Goal: Information Seeking & Learning: Learn about a topic

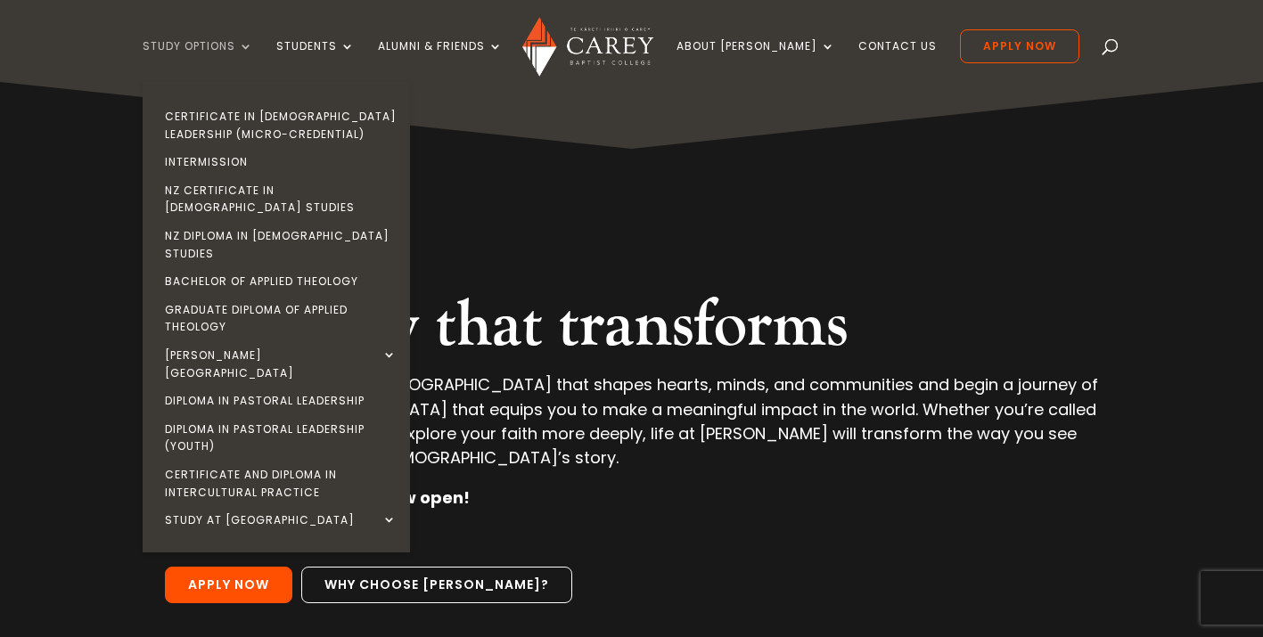
click at [253, 43] on link "Study Options" at bounding box center [198, 61] width 111 height 42
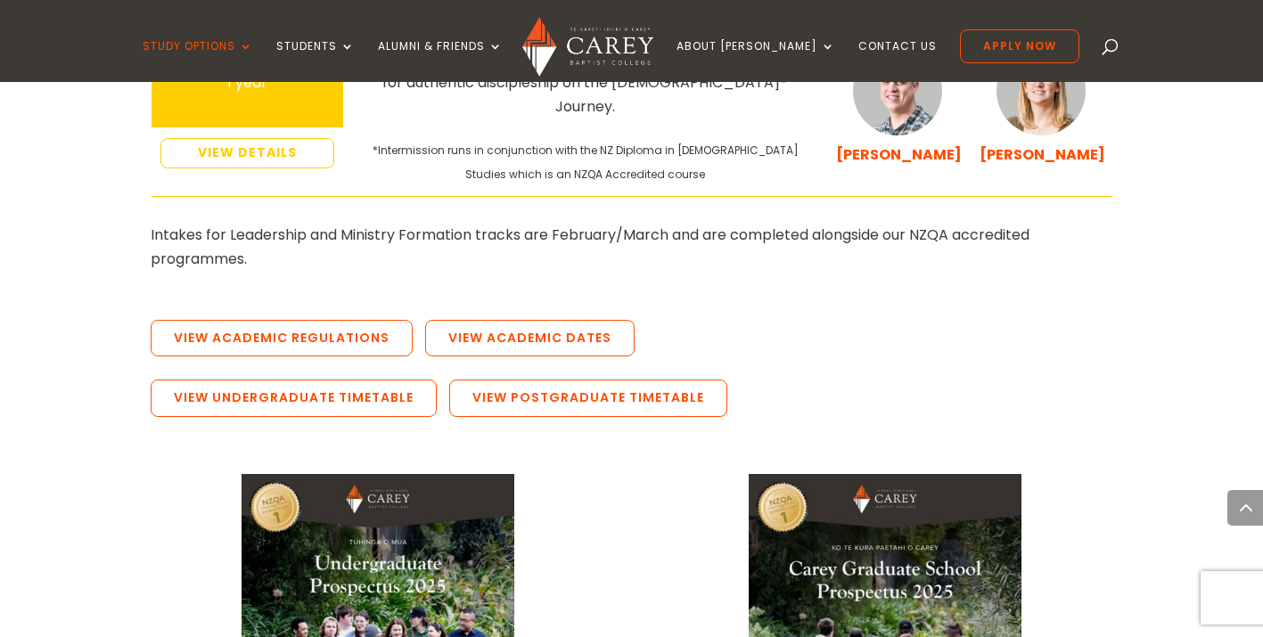
scroll to position [3377, 0]
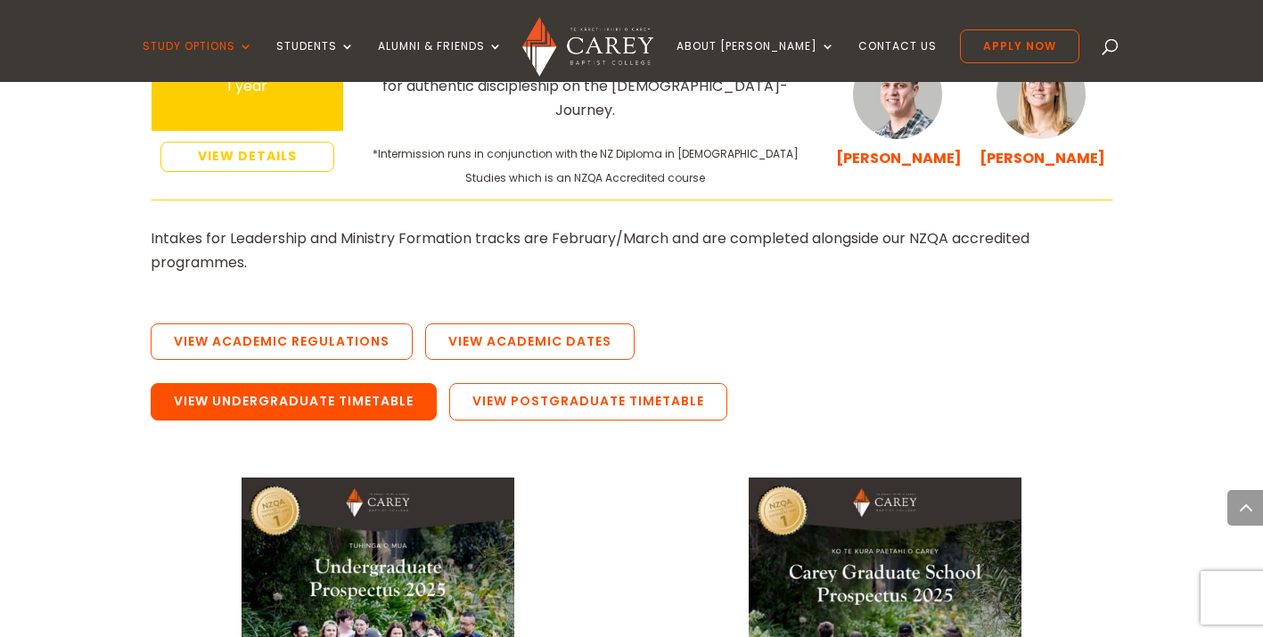
click at [326, 383] on link "View Undergraduate Timetable" at bounding box center [294, 401] width 286 height 37
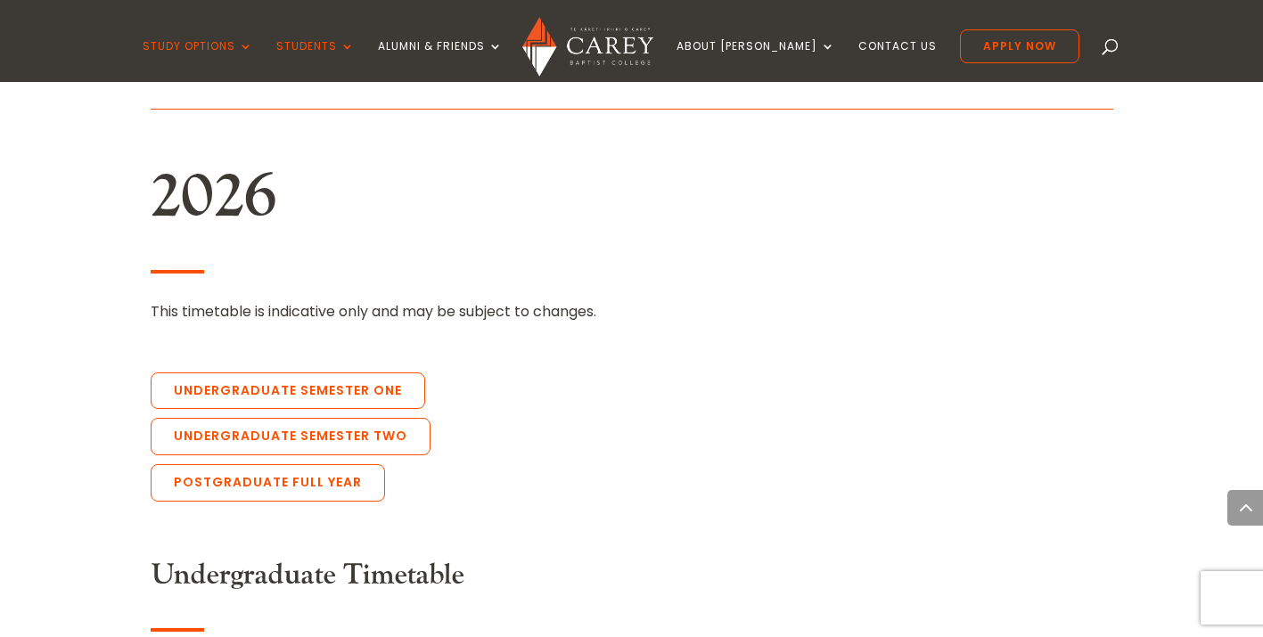
scroll to position [3824, 0]
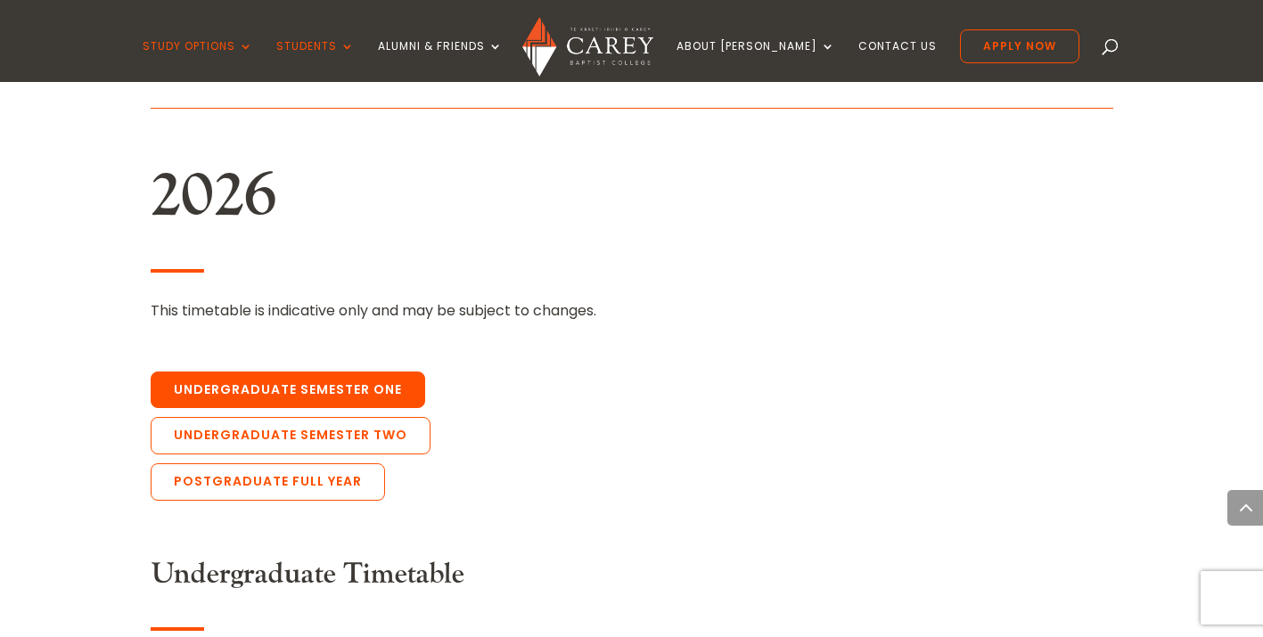
click at [380, 372] on link "Undergraduate Semester One" at bounding box center [288, 390] width 275 height 37
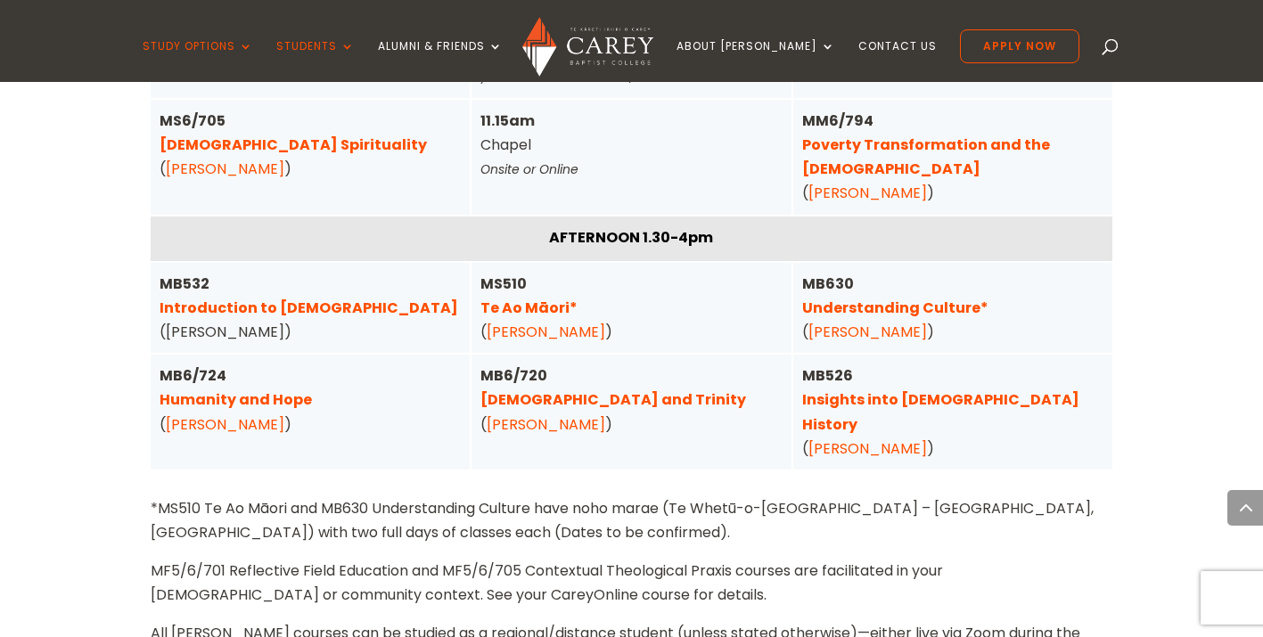
scroll to position [4756, 0]
click at [946, 299] on link "Understanding Culture*" at bounding box center [895, 309] width 186 height 21
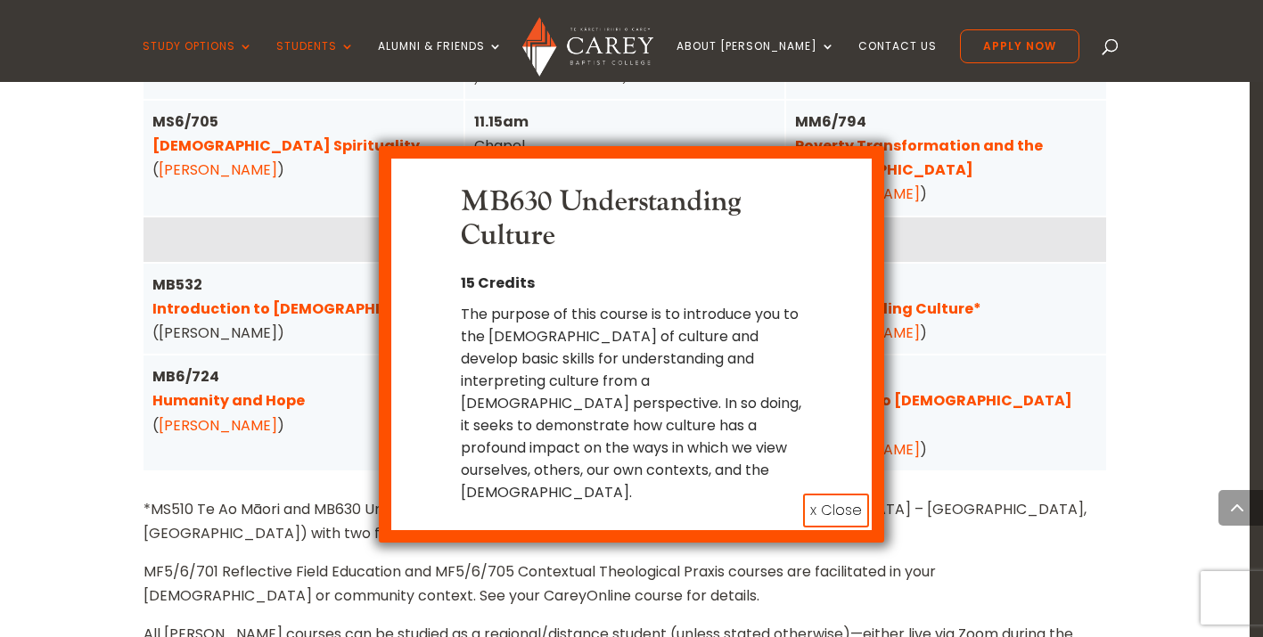
click at [828, 494] on button "x Close" at bounding box center [836, 511] width 66 height 34
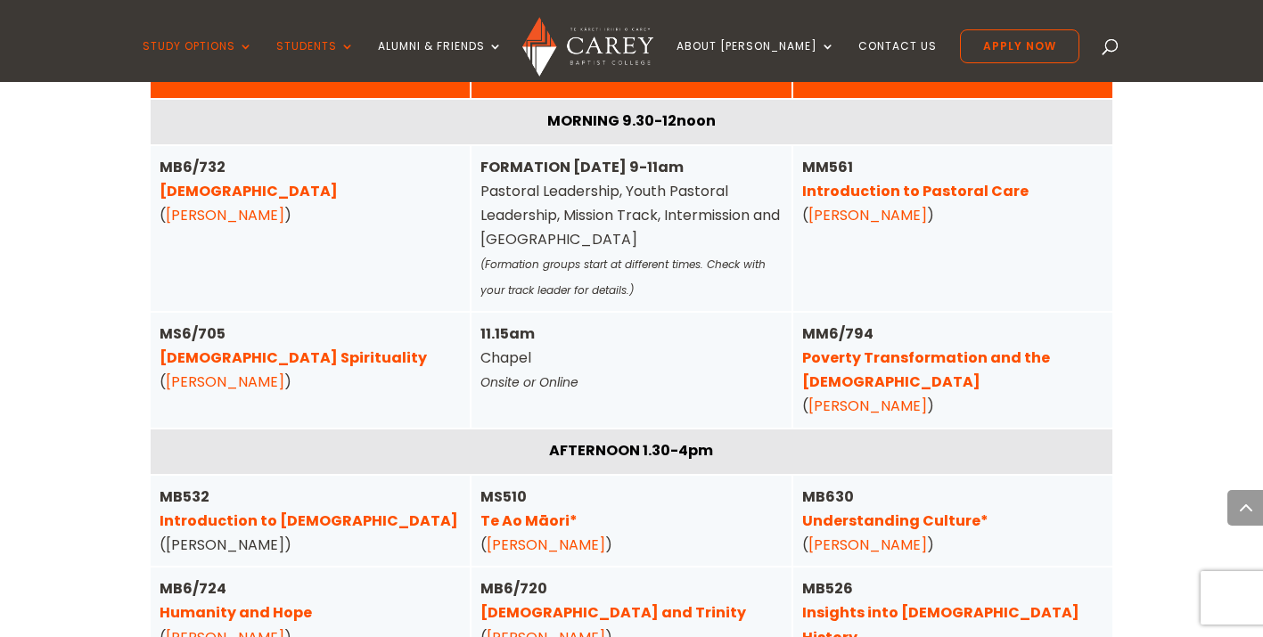
scroll to position [4546, 0]
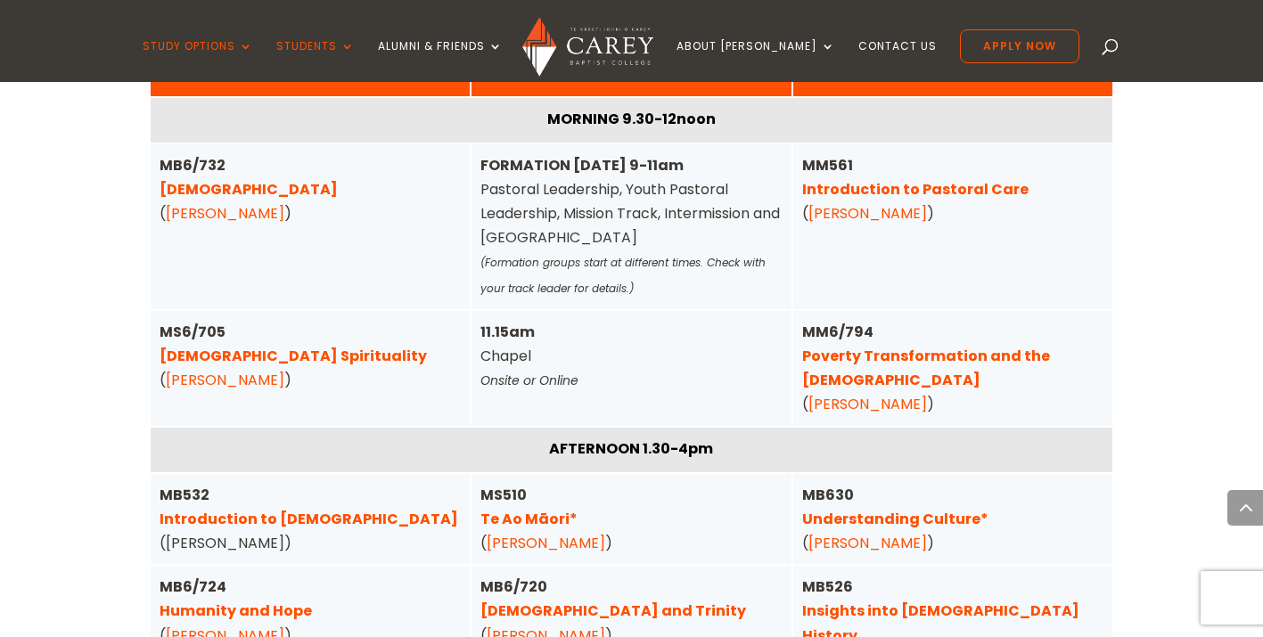
click at [595, 601] on link "[DEMOGRAPHIC_DATA] and Trinity" at bounding box center [614, 611] width 266 height 21
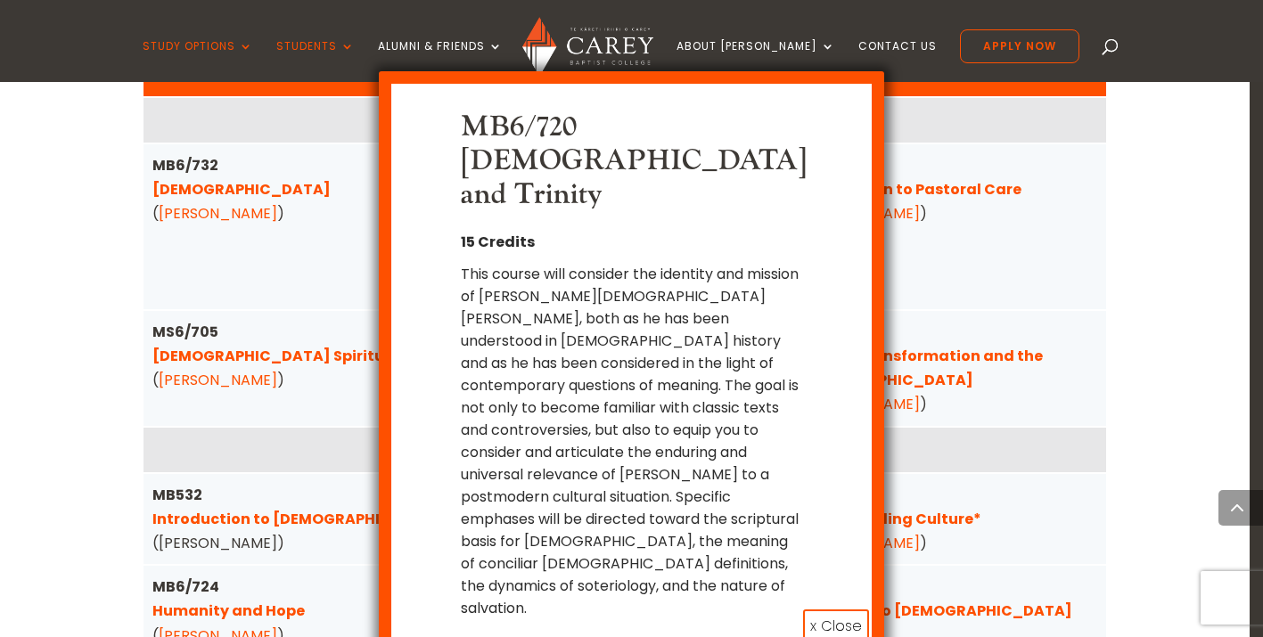
click at [831, 610] on button "x Close" at bounding box center [836, 627] width 66 height 34
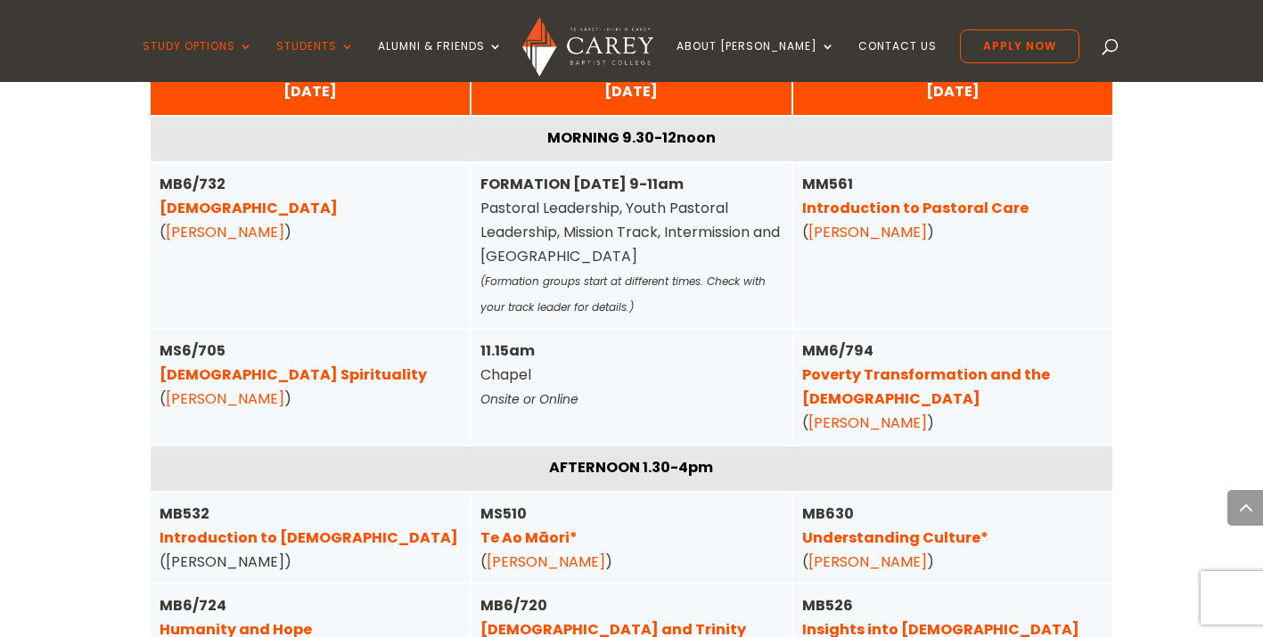
scroll to position [4525, 0]
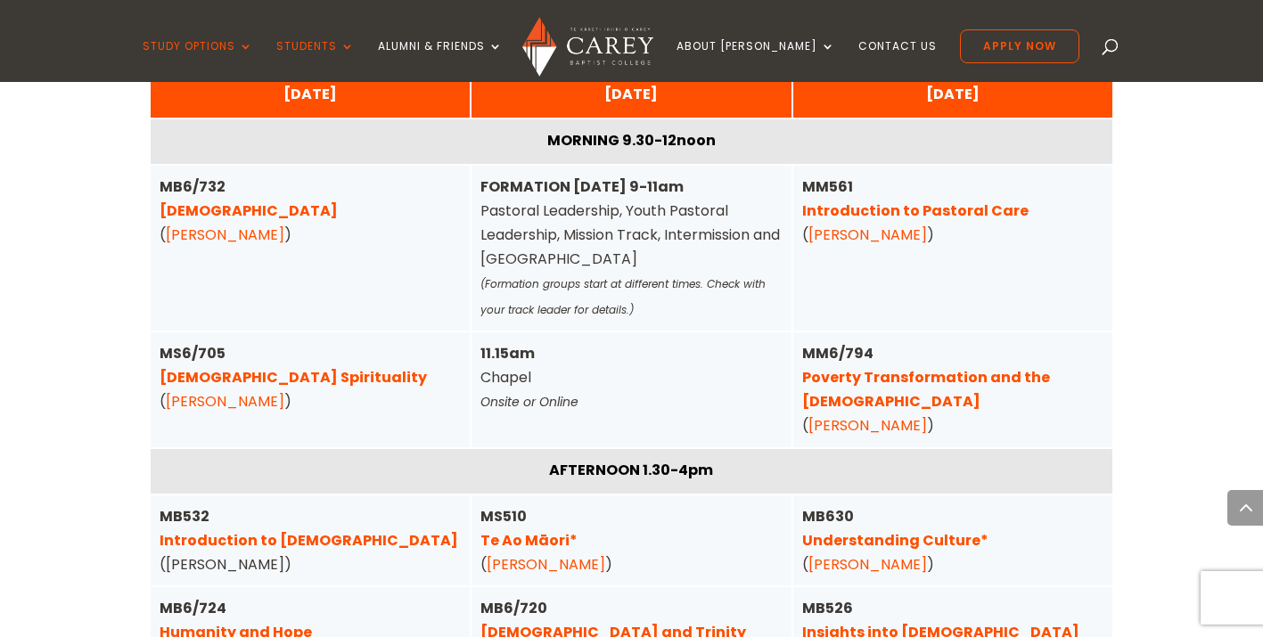
click at [641, 460] on strong "AFTERNOON 1.30-4pm" at bounding box center [631, 470] width 164 height 21
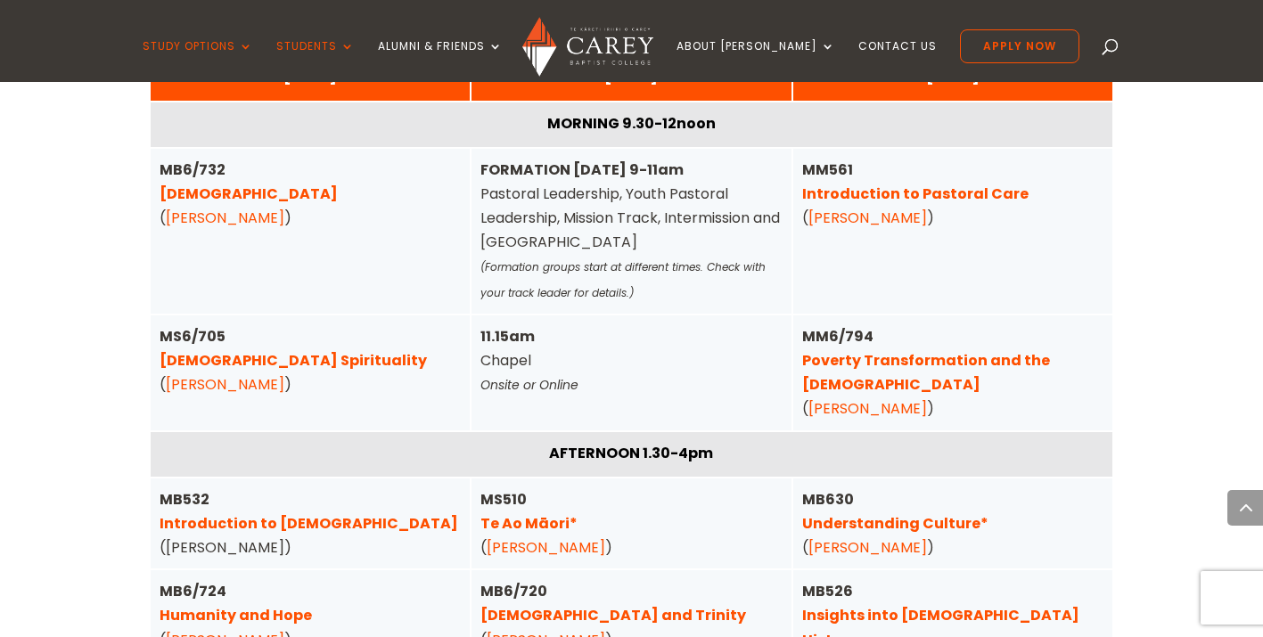
scroll to position [4537, 0]
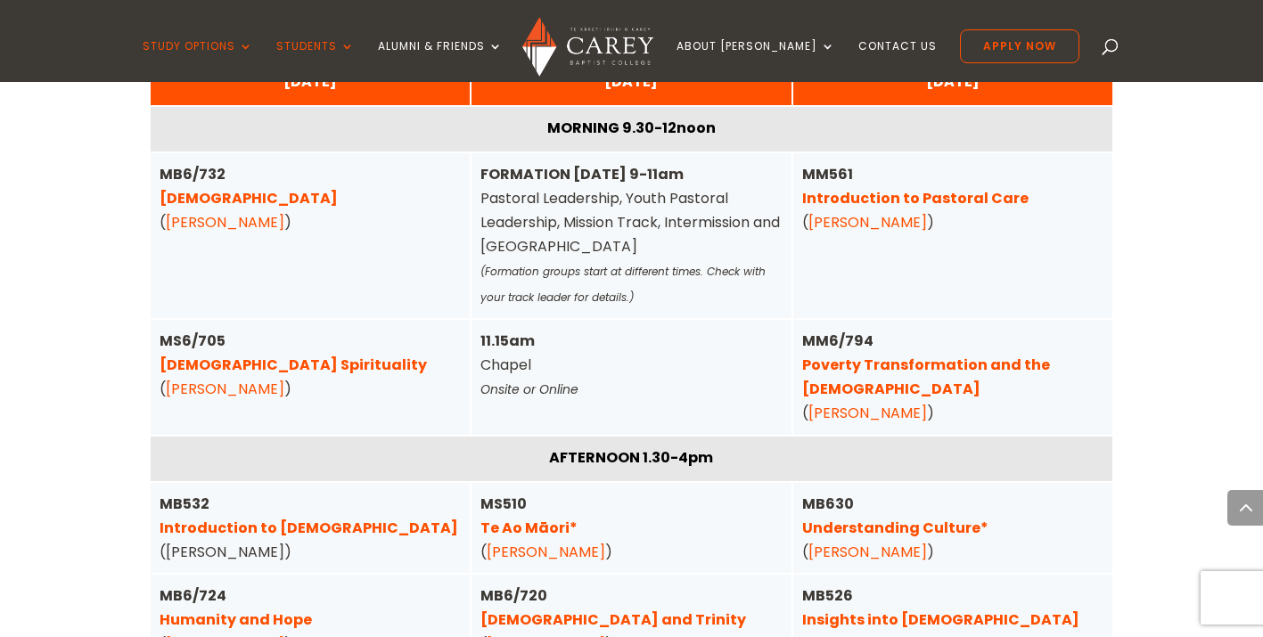
click at [566, 610] on link "[DEMOGRAPHIC_DATA] and Trinity" at bounding box center [614, 620] width 266 height 21
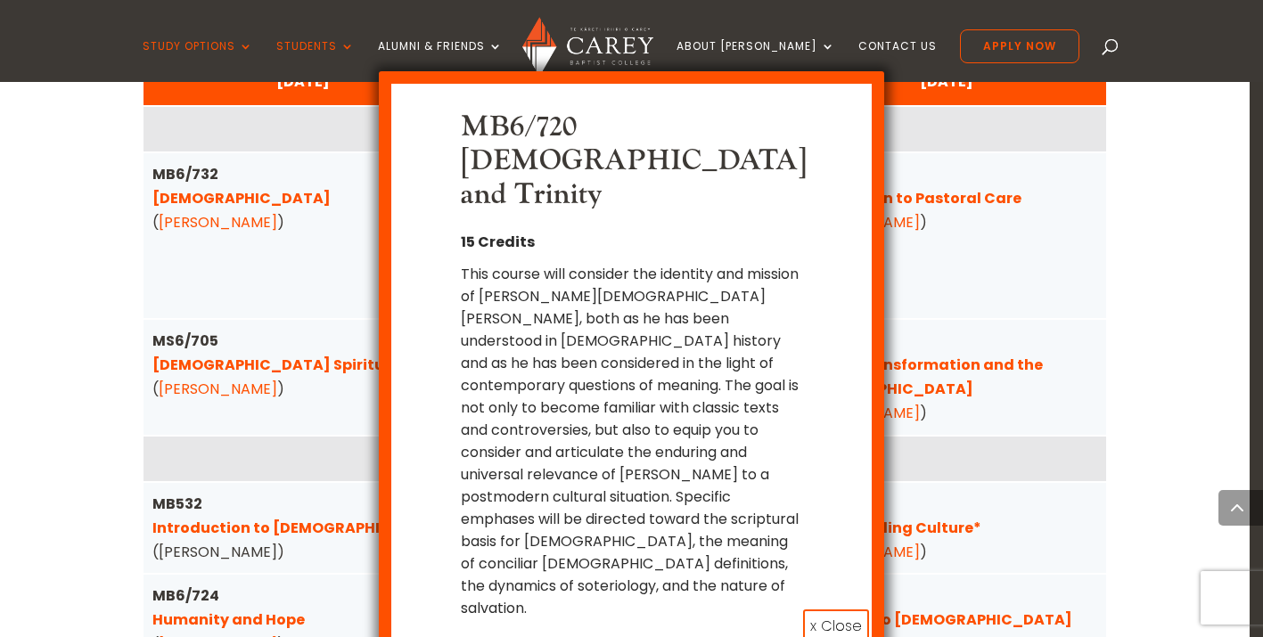
click at [827, 610] on button "x Close" at bounding box center [836, 627] width 66 height 34
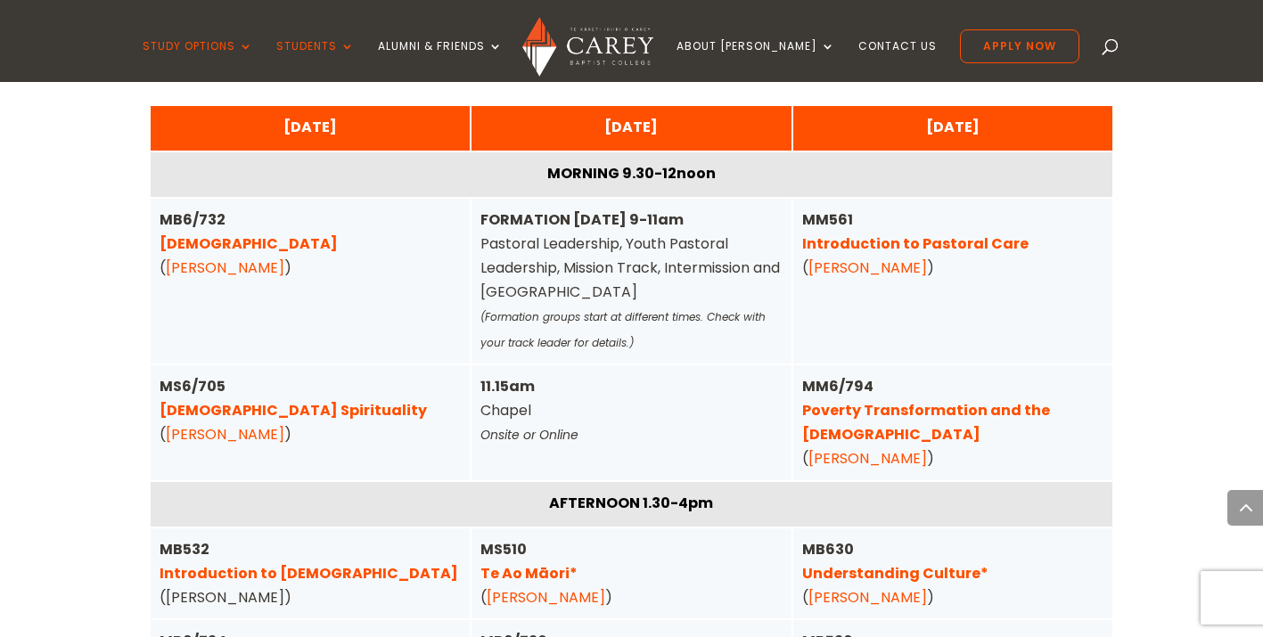
scroll to position [4485, 0]
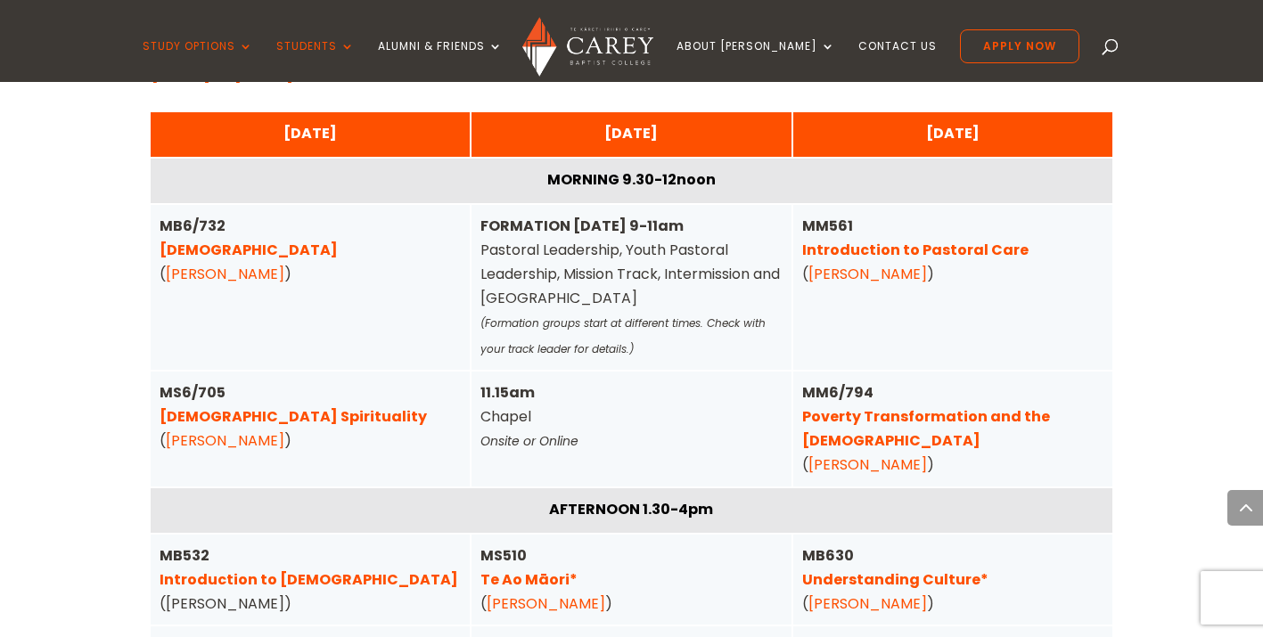
click at [260, 407] on link "[DEMOGRAPHIC_DATA] Spirituality" at bounding box center [293, 417] width 267 height 21
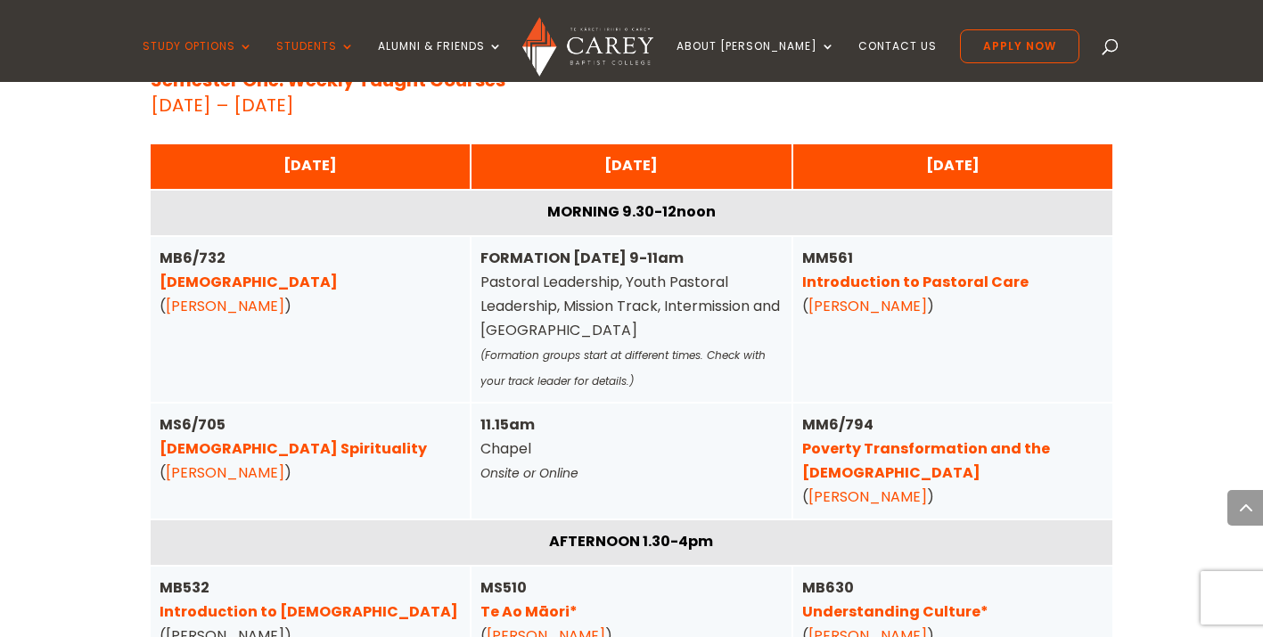
scroll to position [4456, 0]
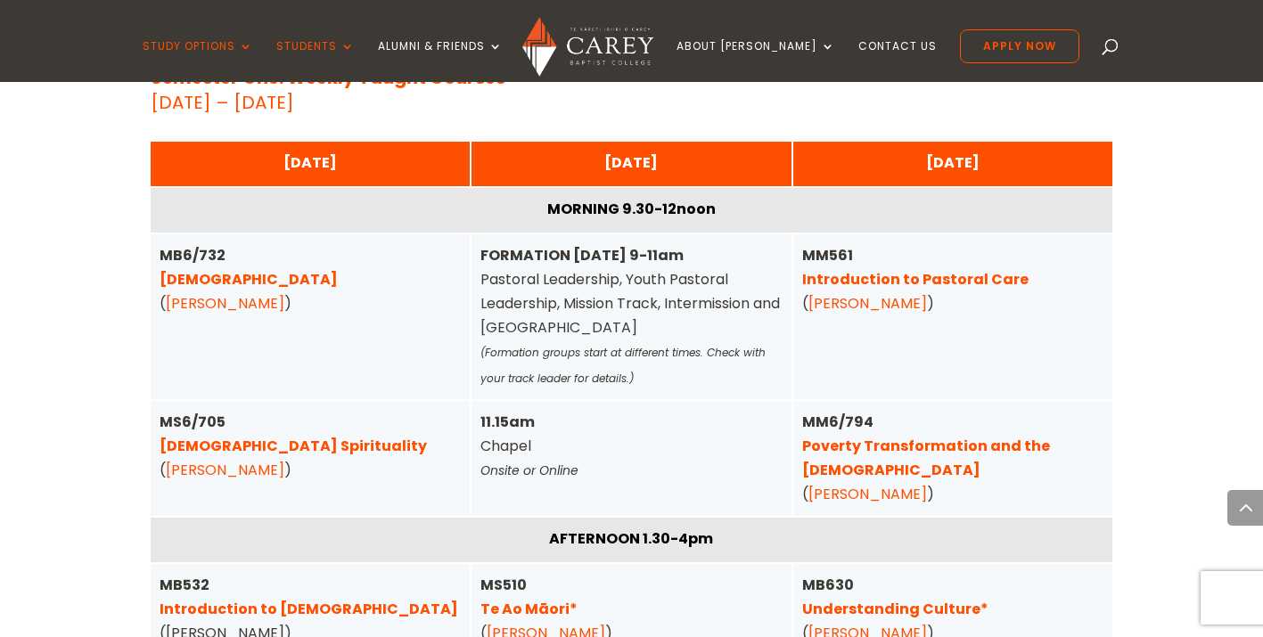
click at [218, 269] on link "[DEMOGRAPHIC_DATA]" at bounding box center [249, 279] width 178 height 21
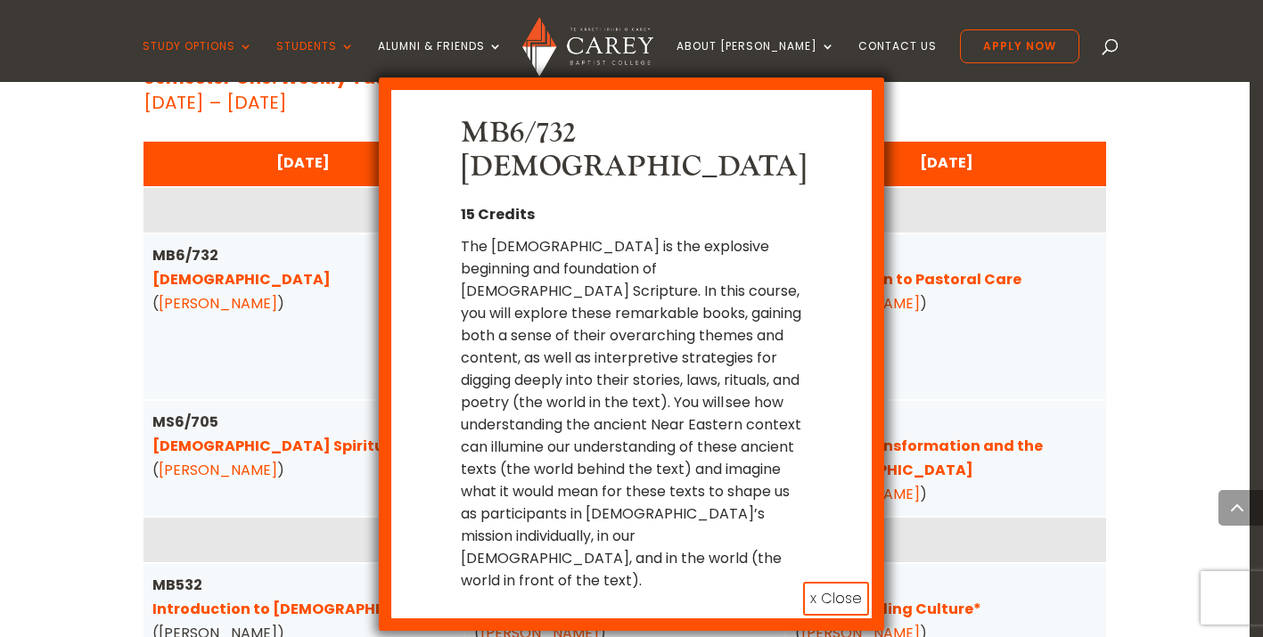
click at [838, 582] on button "x Close" at bounding box center [836, 599] width 66 height 34
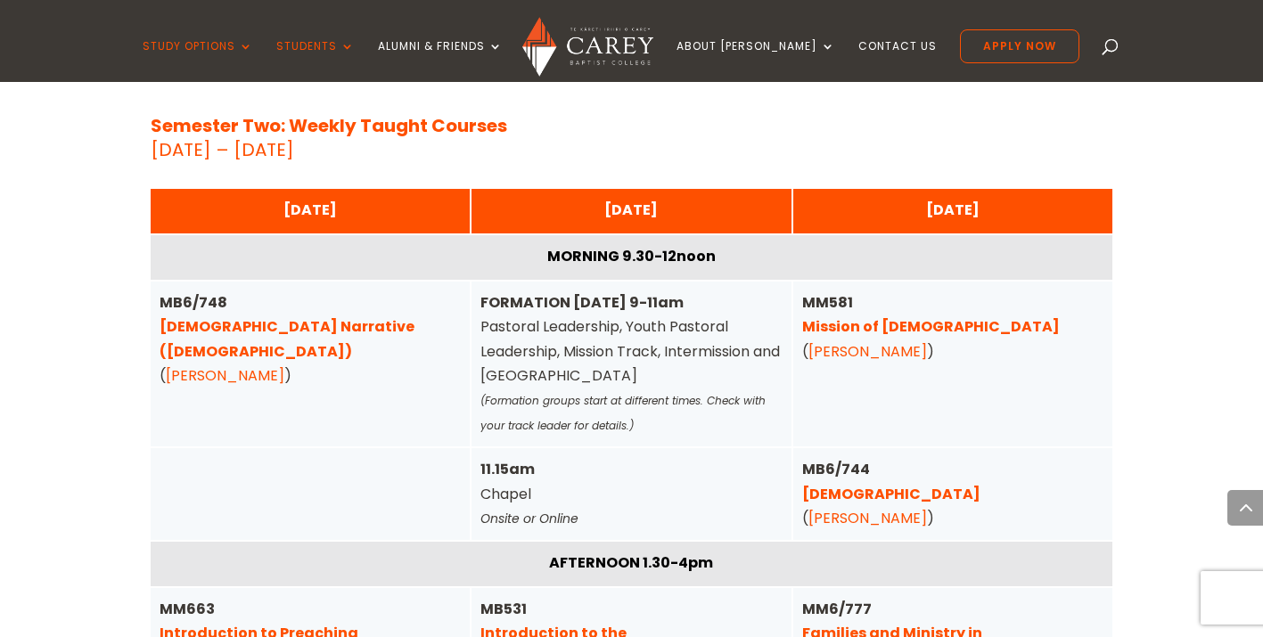
scroll to position [5933, 0]
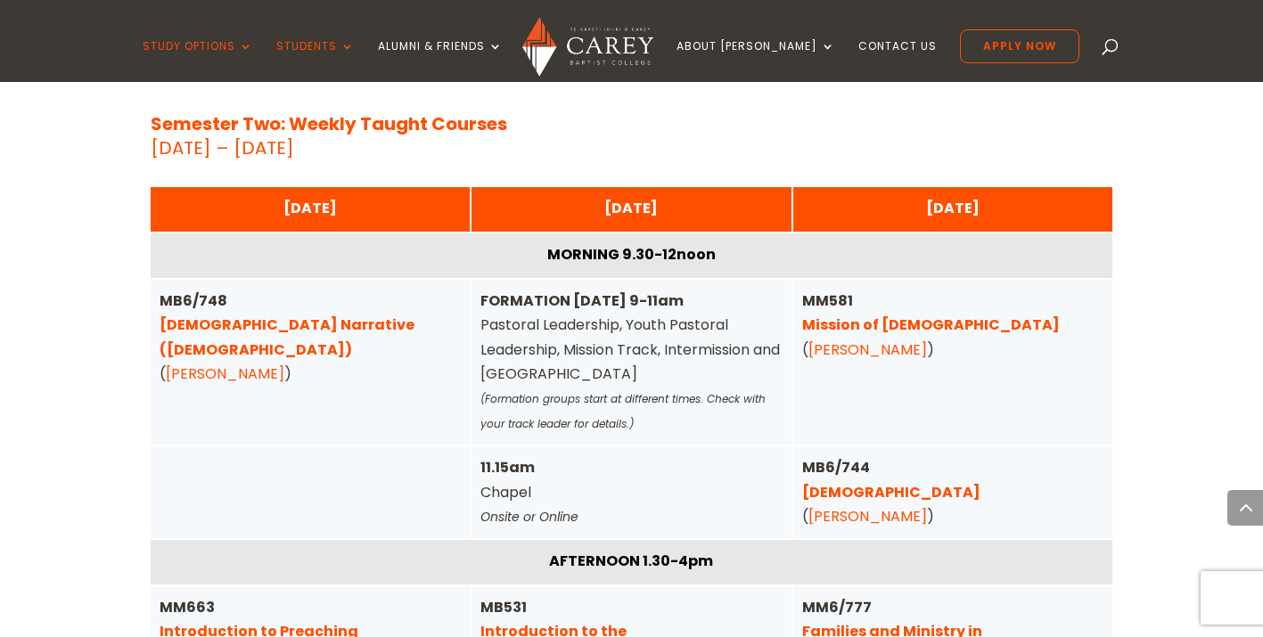
click at [314, 315] on link "[DEMOGRAPHIC_DATA] Narrative ([DEMOGRAPHIC_DATA])" at bounding box center [287, 337] width 255 height 45
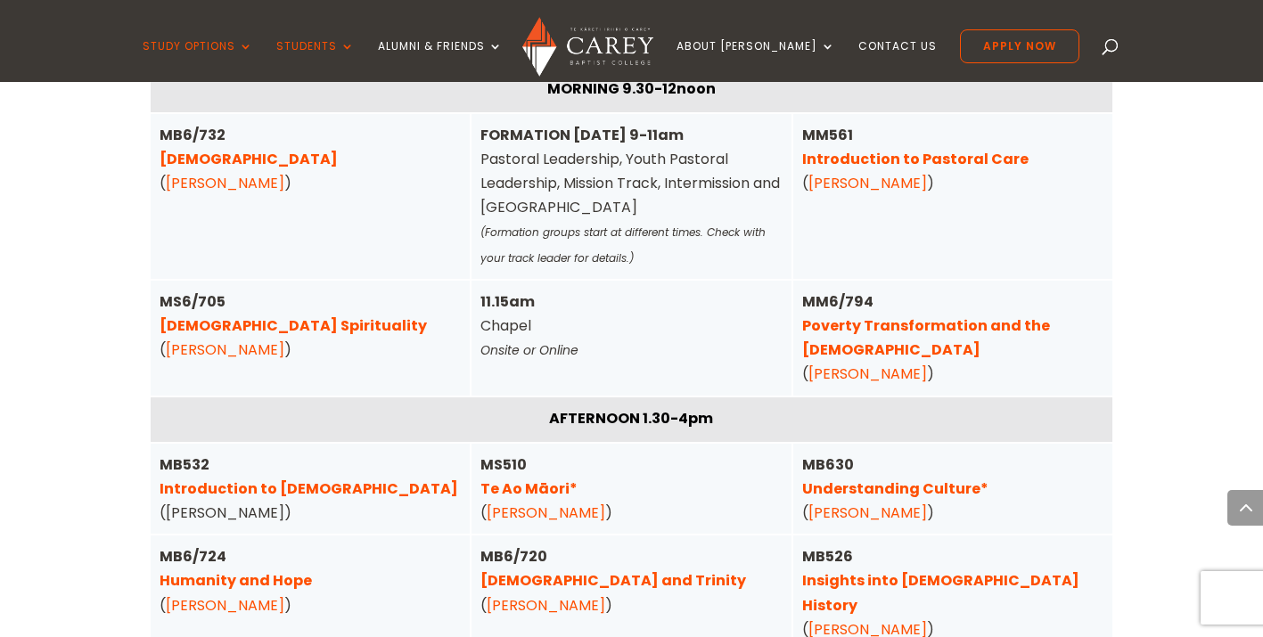
scroll to position [4583, 0]
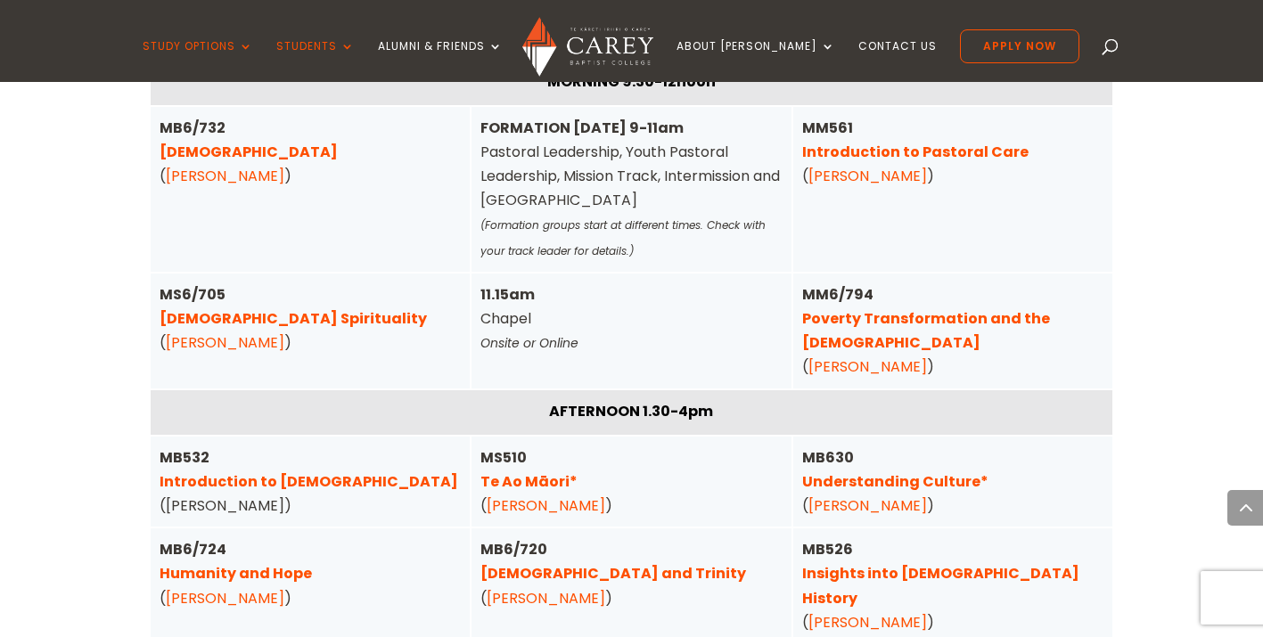
click at [207, 563] on link "Humanity and Hope" at bounding box center [236, 573] width 152 height 21
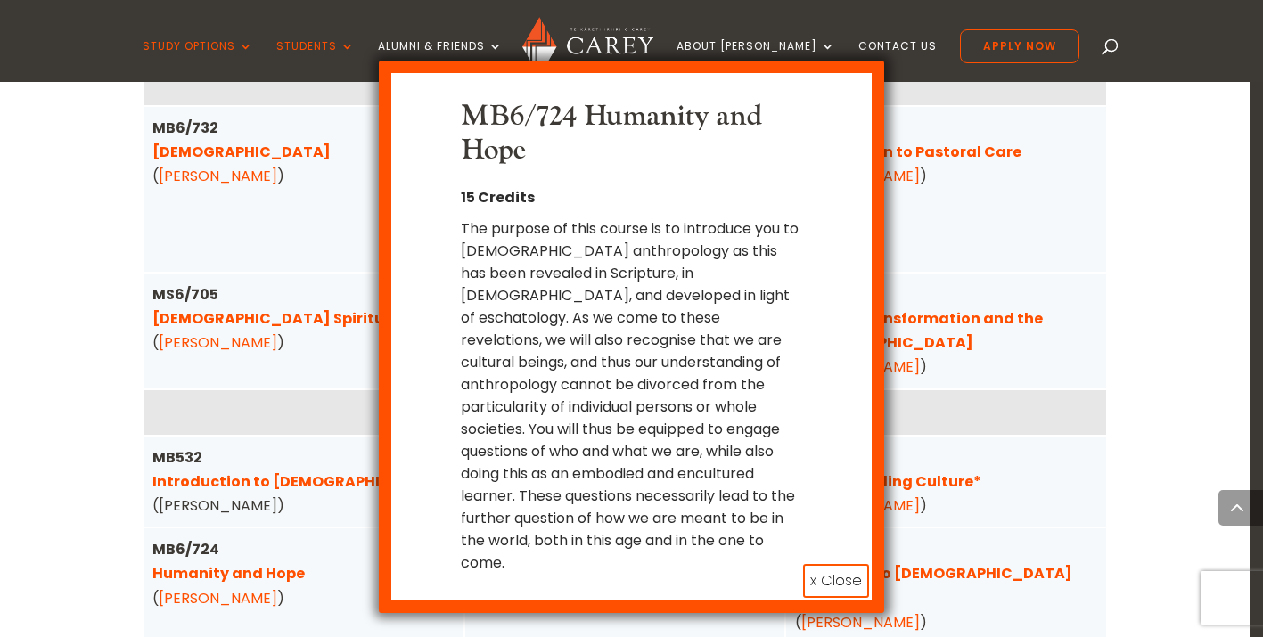
click at [833, 564] on button "x Close" at bounding box center [836, 581] width 66 height 34
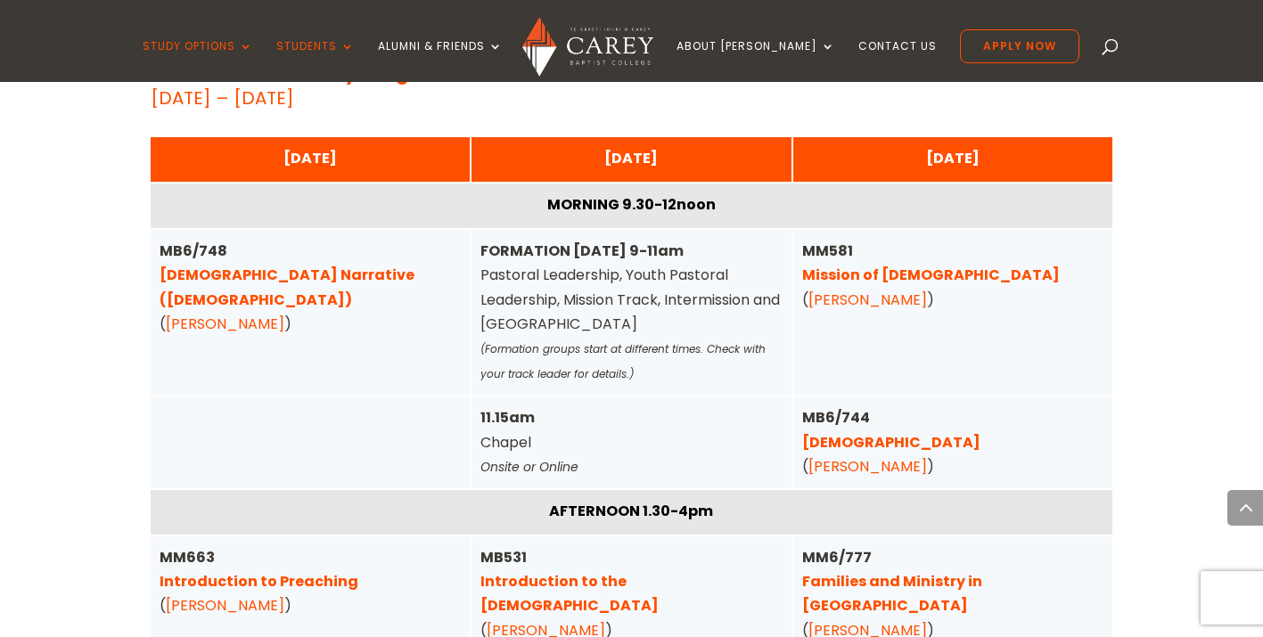
scroll to position [5981, 0]
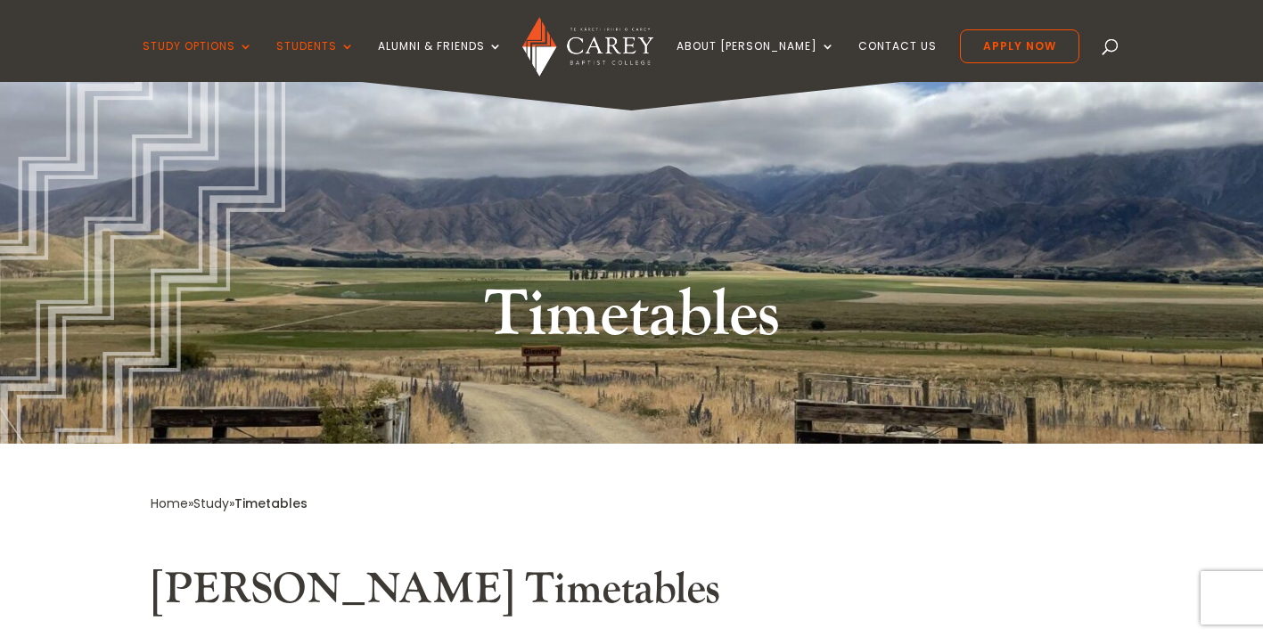
scroll to position [0, 0]
